Goal: Transaction & Acquisition: Purchase product/service

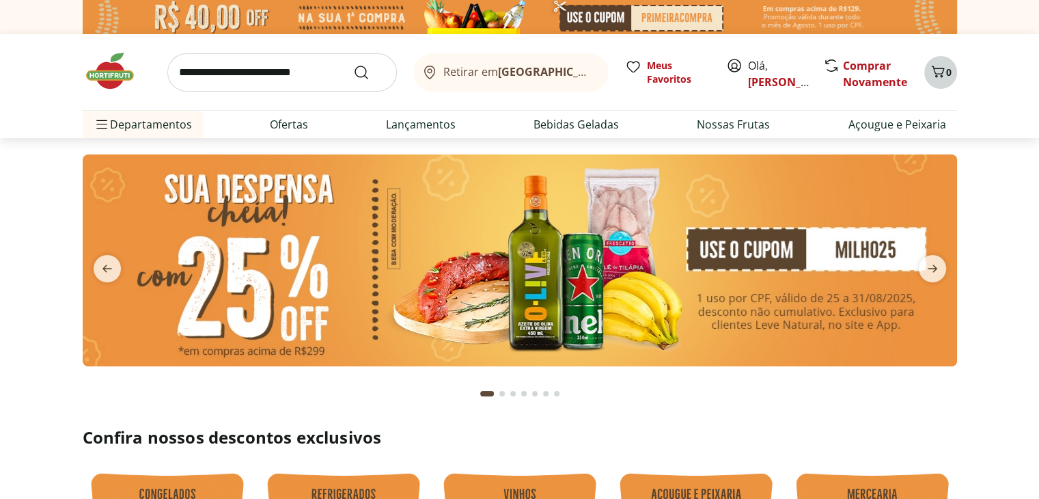
click at [935, 77] on icon "Carrinho" at bounding box center [938, 72] width 16 height 16
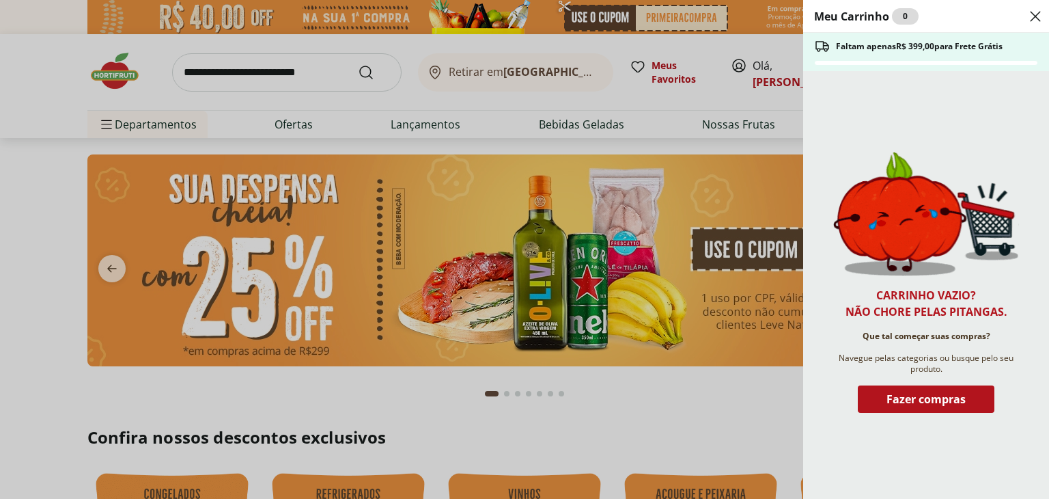
click at [1035, 12] on icon "Close" at bounding box center [1036, 16] width 16 height 16
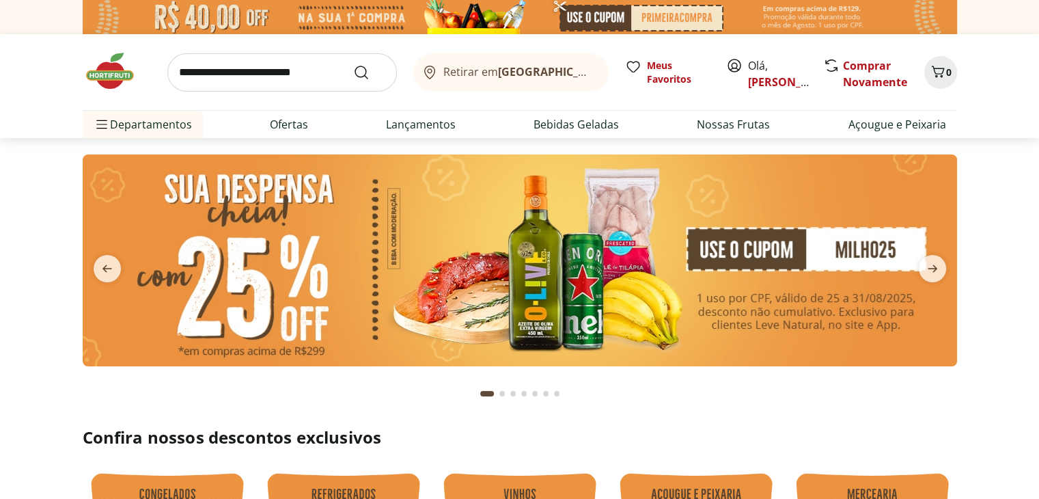
click at [263, 77] on input "search" at bounding box center [282, 72] width 230 height 38
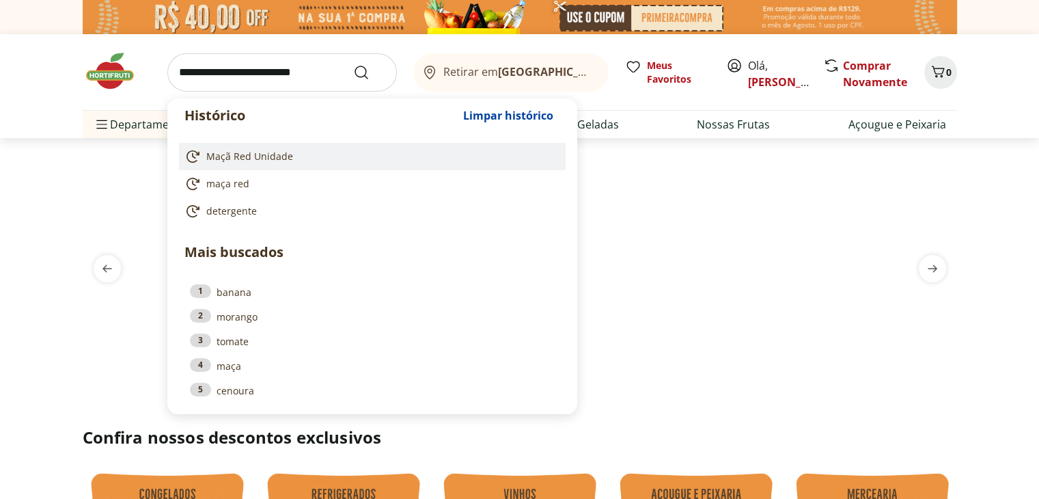
click at [260, 148] on link "Maçã Red Unidade" at bounding box center [369, 156] width 370 height 16
type input "**********"
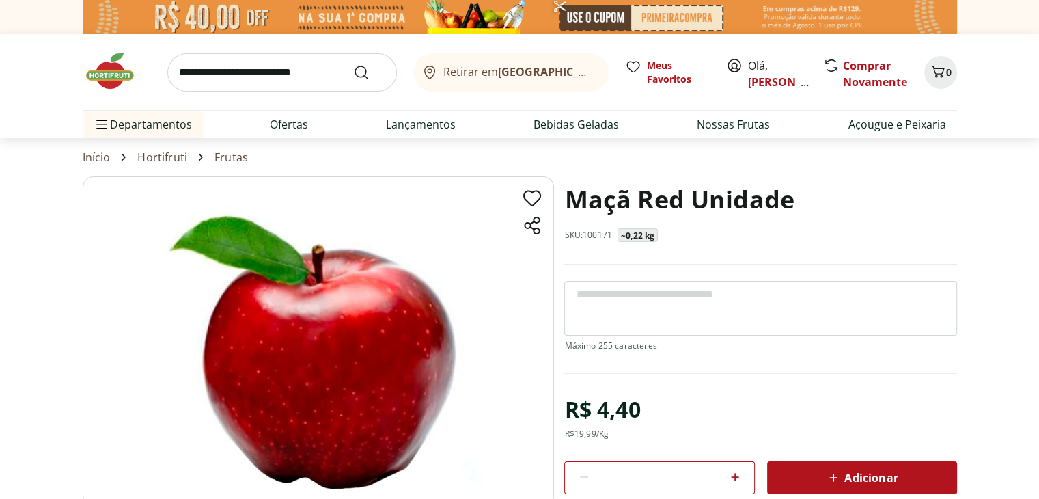
click at [740, 473] on icon at bounding box center [735, 477] width 16 height 16
click at [740, 474] on icon at bounding box center [735, 477] width 16 height 16
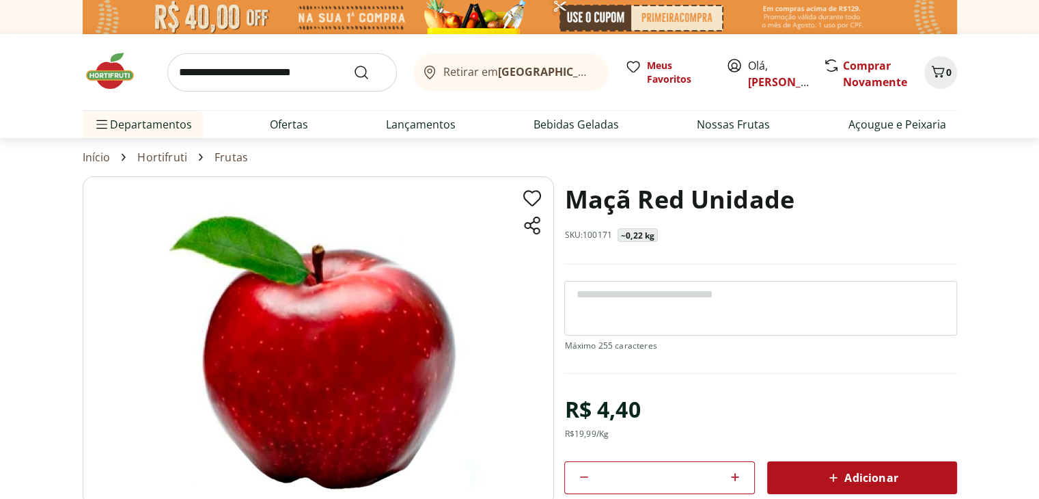
click at [740, 474] on icon at bounding box center [735, 477] width 16 height 16
type input "*"
click at [777, 78] on link "[PERSON_NAME]" at bounding box center [792, 81] width 89 height 15
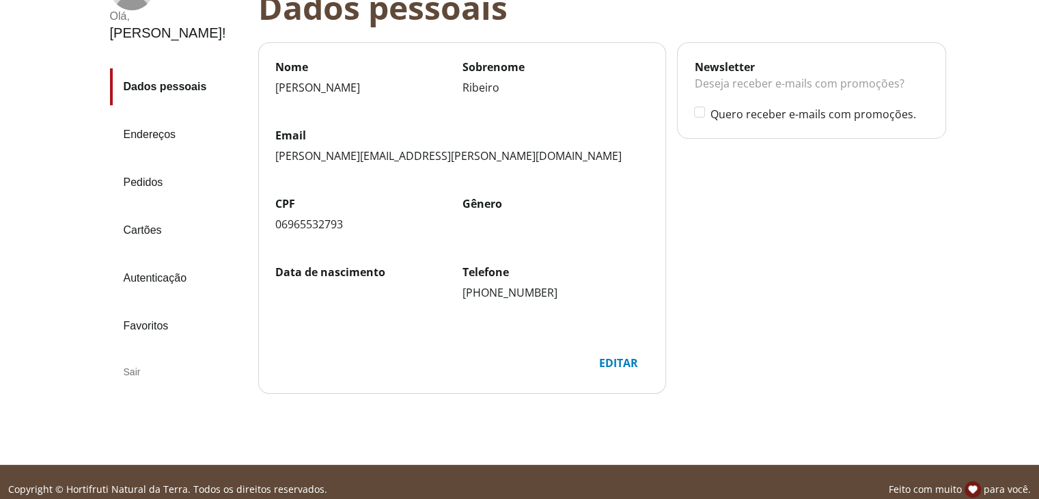
scroll to position [139, 0]
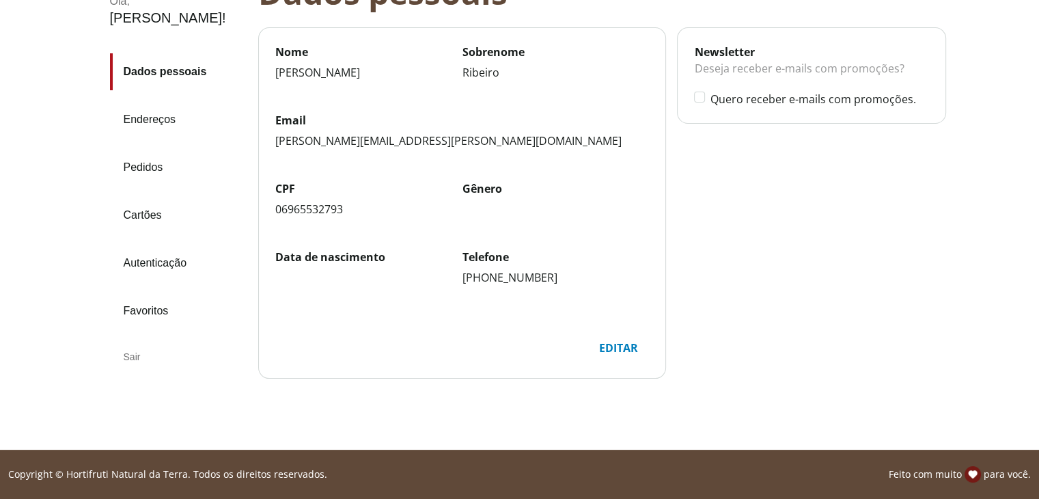
click at [143, 340] on div "Sair" at bounding box center [178, 356] width 137 height 33
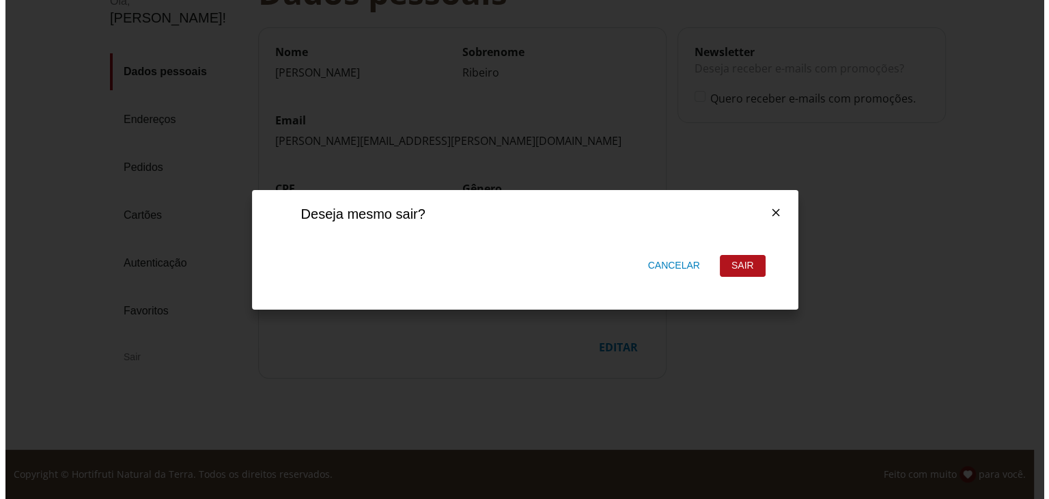
scroll to position [0, 0]
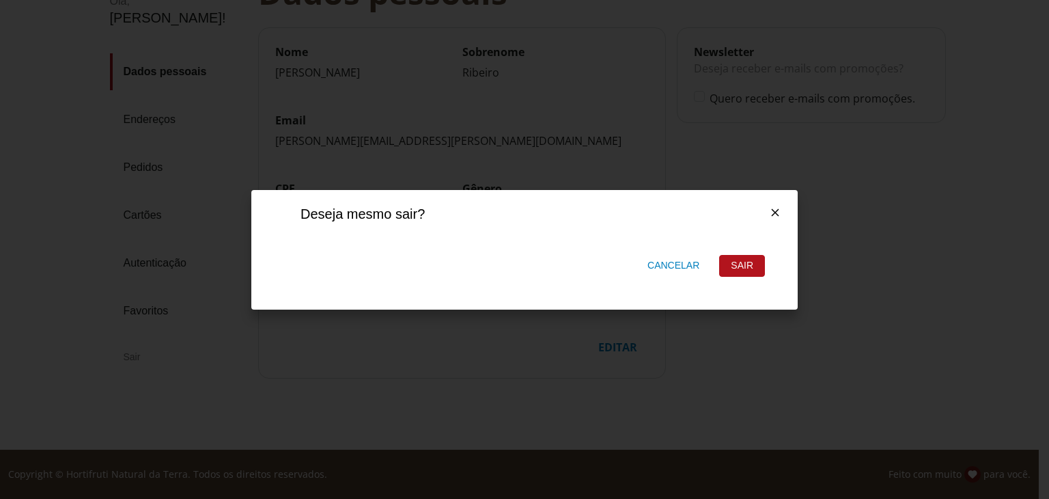
click at [732, 268] on div "Sair" at bounding box center [742, 266] width 44 height 20
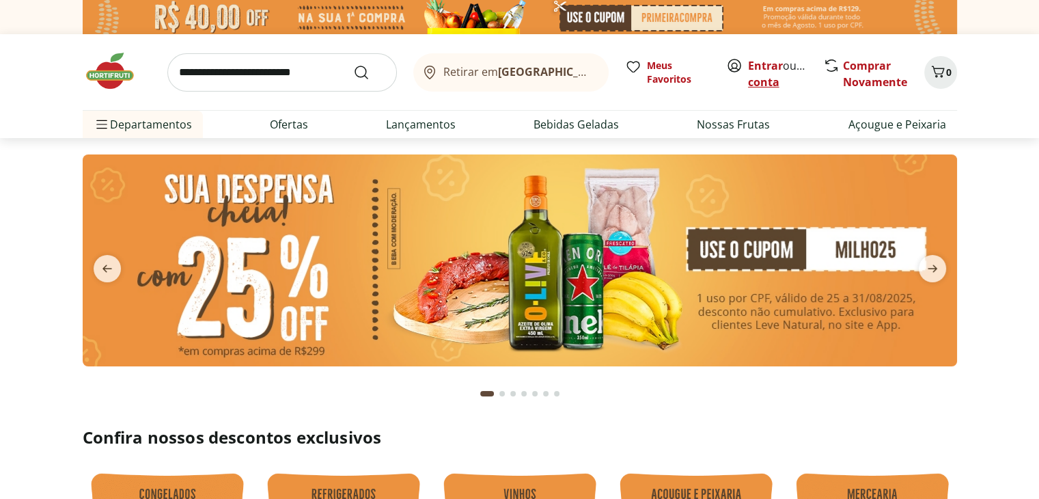
click at [790, 80] on link "Criar conta" at bounding box center [785, 73] width 75 height 31
click at [749, 66] on link "Entrar" at bounding box center [765, 65] width 35 height 15
click at [274, 73] on input "search" at bounding box center [282, 72] width 230 height 38
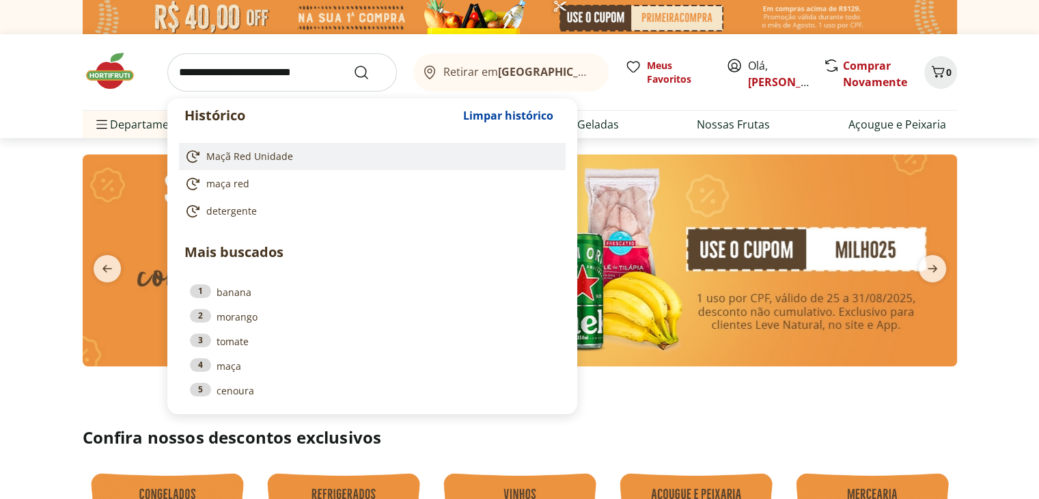
click at [255, 150] on span "Maçã Red Unidade" at bounding box center [249, 157] width 87 height 14
type input "**********"
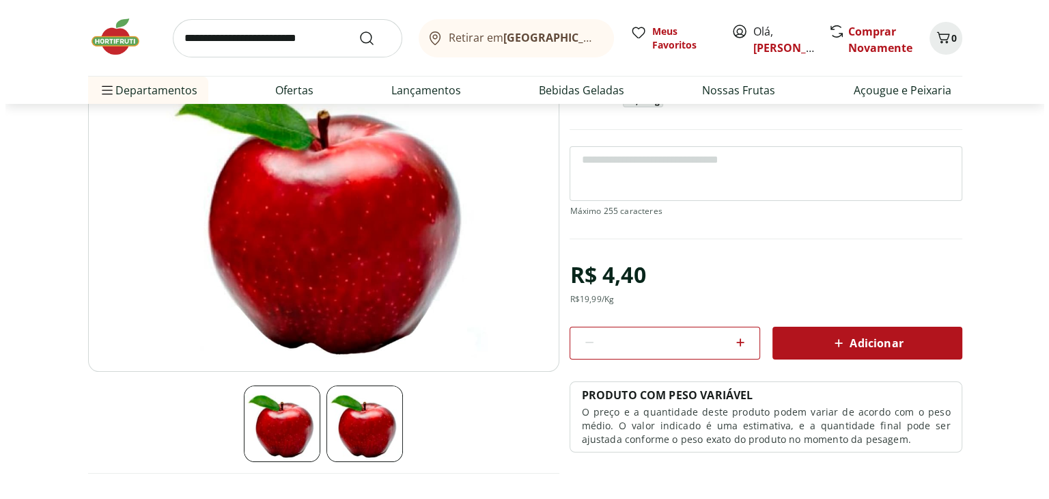
scroll to position [137, 0]
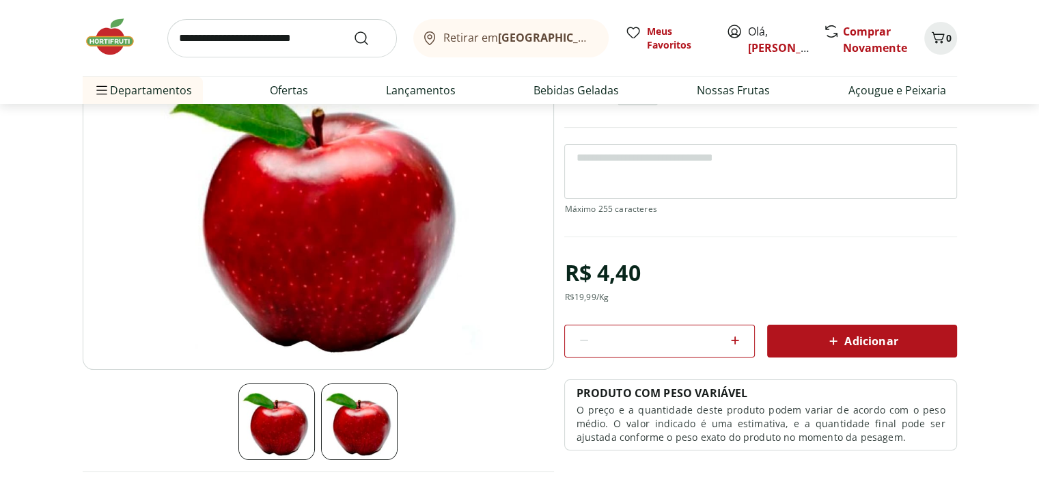
click at [735, 337] on icon at bounding box center [735, 340] width 8 height 8
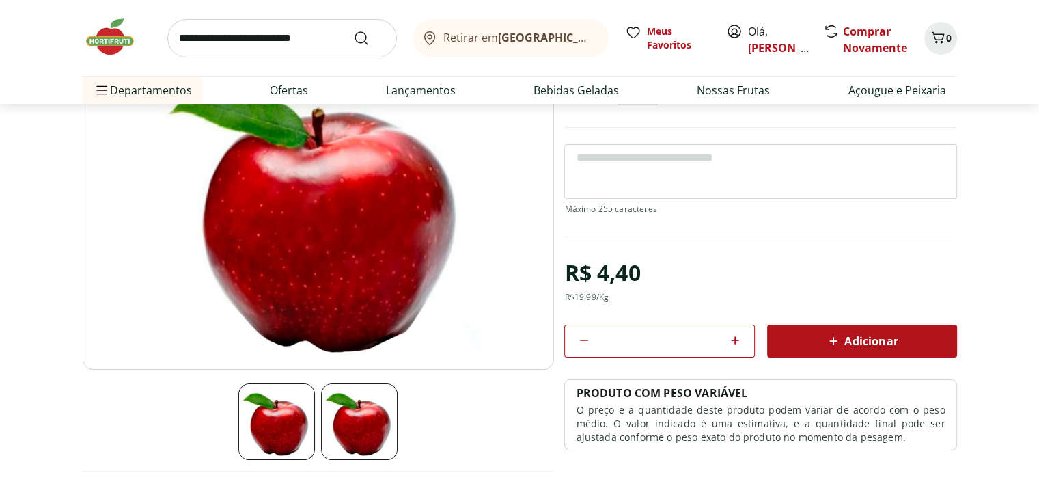
click at [735, 337] on icon at bounding box center [735, 340] width 8 height 8
type input "*"
click at [840, 347] on icon at bounding box center [833, 341] width 16 height 16
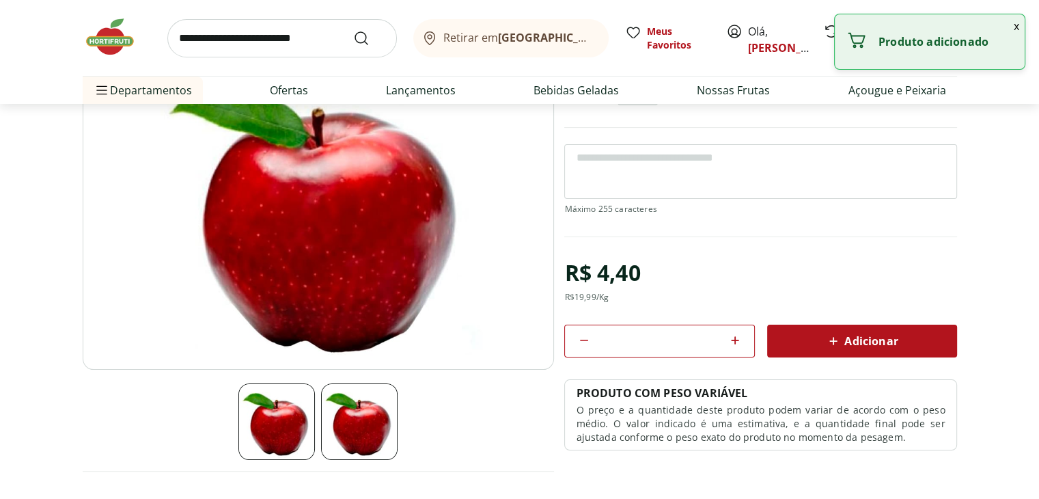
click at [1020, 26] on button "x" at bounding box center [1016, 25] width 16 height 23
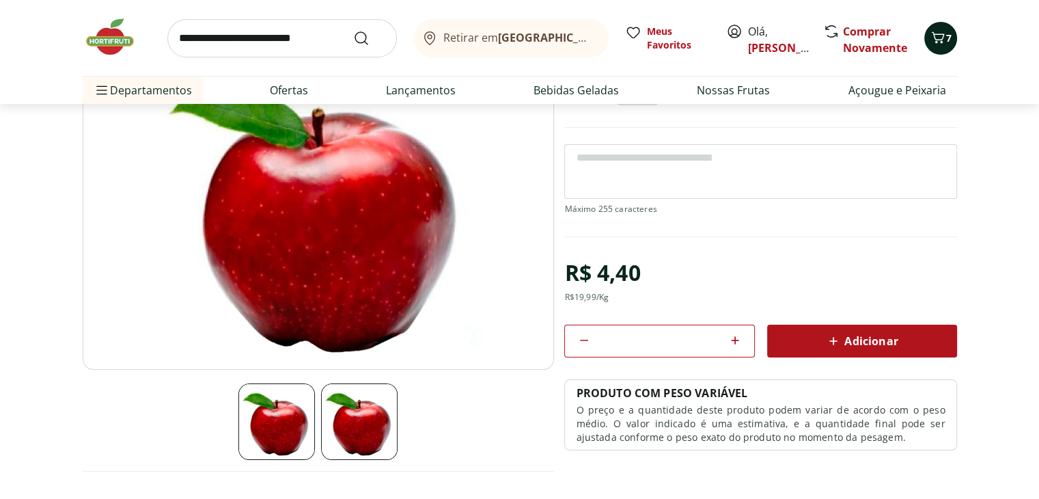
click at [939, 42] on icon "Carrinho" at bounding box center [938, 37] width 16 height 16
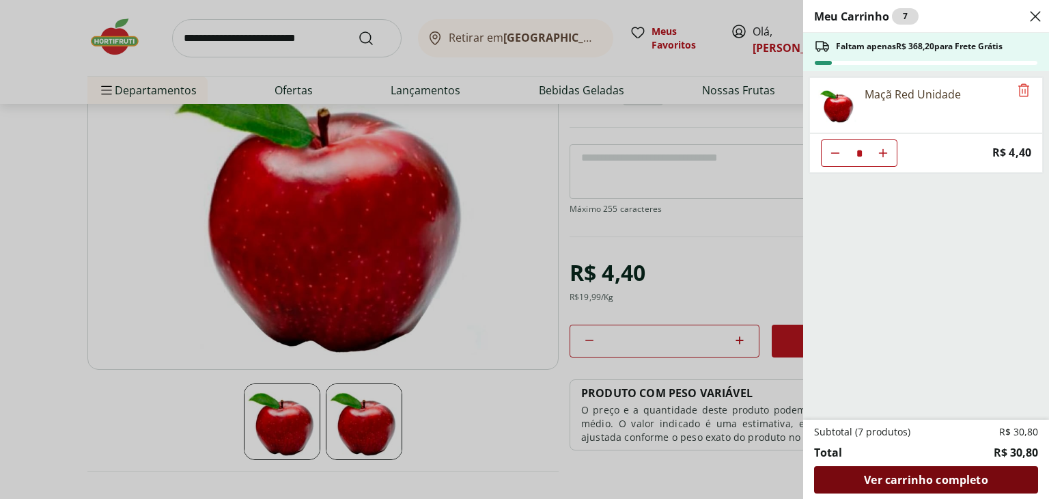
click at [900, 478] on span "Ver carrinho completo" at bounding box center [926, 479] width 124 height 11
